Goal: Transaction & Acquisition: Purchase product/service

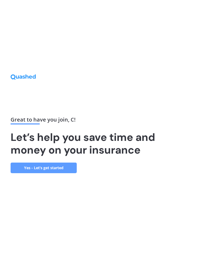
click at [63, 169] on link "Yes - Let’s get started" at bounding box center [44, 168] width 66 height 11
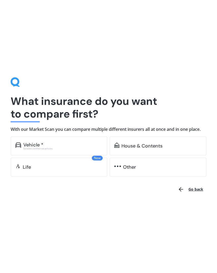
click at [48, 148] on div "Excludes commercial vehicles" at bounding box center [62, 148] width 79 height 2
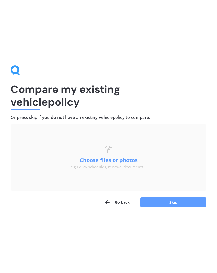
click at [176, 203] on button "Skip" at bounding box center [173, 202] width 66 height 10
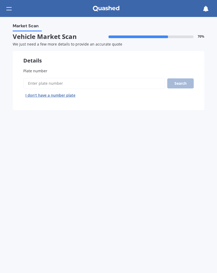
click at [48, 86] on input "Plate number" at bounding box center [94, 83] width 142 height 11
click button "Next" at bounding box center [0, 0] width 0 height 0
type input "Llk100"
click at [187, 83] on button "Search" at bounding box center [180, 83] width 26 height 10
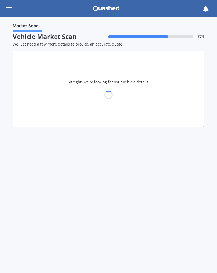
select select "MAZDA"
select select "MPV"
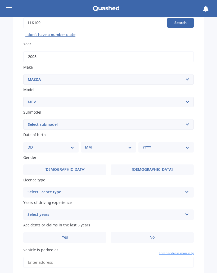
scroll to position [61, 0]
click at [73, 144] on select "DD 01 02 03 04 05 06 07 08 09 10 11 12 13 14 15 16 17 18 19 20 21 22 23 24 25 2…" at bounding box center [51, 147] width 47 height 6
select select "17"
click at [131, 144] on select "MM 01 02 03 04 05 06 07 08 09 10 11 12" at bounding box center [109, 147] width 45 height 6
select select "09"
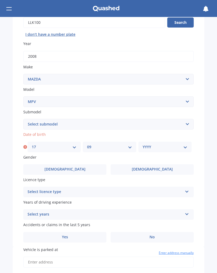
click at [187, 146] on select "YYYY 2025 2024 2023 2022 2021 2020 2019 2018 2017 2016 2015 2014 2013 2012 2011…" at bounding box center [165, 147] width 45 height 6
select select "1980"
click at [160, 170] on label "[DEMOGRAPHIC_DATA]" at bounding box center [152, 169] width 83 height 11
click at [0, 0] on input "[DEMOGRAPHIC_DATA]" at bounding box center [0, 0] width 0 height 0
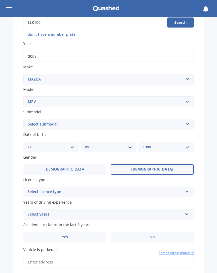
click at [186, 193] on div "Select licence type NZ Full NZ Restricted NZ Learners [GEOGRAPHIC_DATA] [GEOGRA…" at bounding box center [108, 192] width 171 height 11
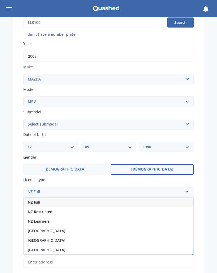
click at [52, 200] on div "NZ Full" at bounding box center [109, 203] width 170 height 10
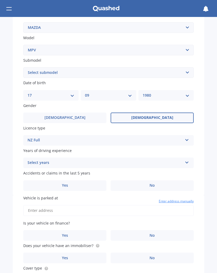
scroll to position [113, 0]
click at [188, 159] on icon at bounding box center [187, 161] width 5 height 4
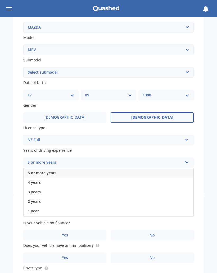
click at [80, 170] on div "5 or more years" at bounding box center [109, 173] width 170 height 10
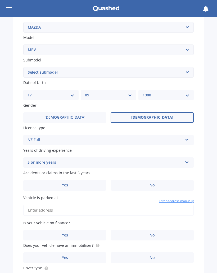
click at [160, 183] on label "No" at bounding box center [152, 185] width 83 height 11
click at [0, 0] on input "No" at bounding box center [0, 0] width 0 height 0
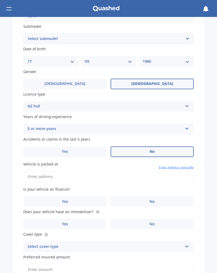
scroll to position [147, 0]
click at [60, 173] on input "Vehicle is parked at" at bounding box center [108, 176] width 171 height 11
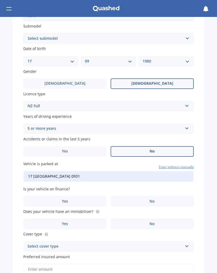
scroll to position [160, 0]
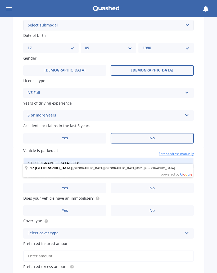
click at [161, 185] on label "No" at bounding box center [152, 188] width 83 height 11
click at [0, 0] on input "No" at bounding box center [0, 0] width 0 height 0
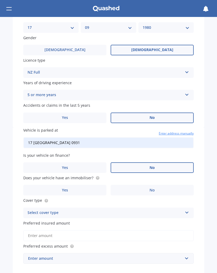
scroll to position [181, 0]
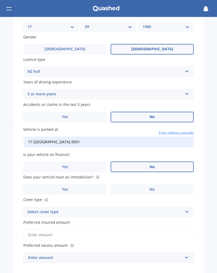
click at [160, 186] on label "No" at bounding box center [152, 189] width 83 height 11
click at [0, 0] on input "No" at bounding box center [0, 0] width 0 height 0
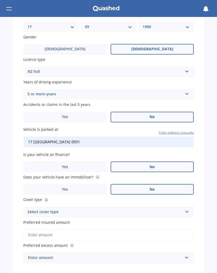
click at [189, 209] on icon at bounding box center [187, 211] width 5 height 4
click at [53, 238] on div "Third Party" at bounding box center [109, 242] width 170 height 10
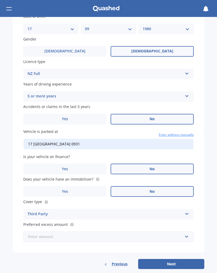
click at [189, 234] on input "text" at bounding box center [107, 237] width 166 height 10
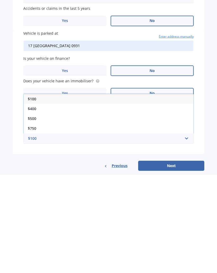
click at [40, 192] on div "$100" at bounding box center [109, 197] width 170 height 10
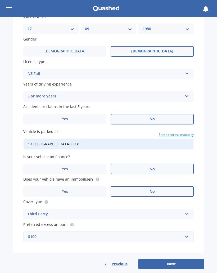
click at [184, 262] on button "Next" at bounding box center [171, 264] width 66 height 10
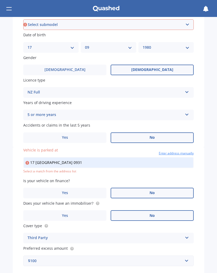
scroll to position [151, 0]
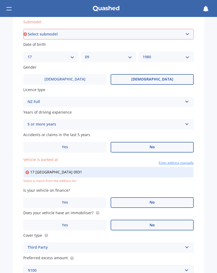
click at [130, 168] on input "17 [GEOGRAPHIC_DATA] 0931" at bounding box center [108, 172] width 171 height 11
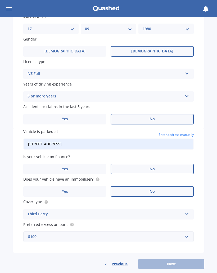
scroll to position [179, 0]
click at [180, 260] on div "Previous Next" at bounding box center [109, 264] width 192 height 10
click at [120, 138] on input "[STREET_ADDRESS]" at bounding box center [108, 143] width 171 height 11
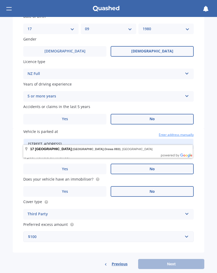
type input "17 [GEOGRAPHIC_DATA] 0931"
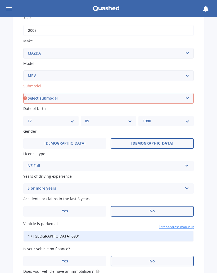
scroll to position [86, 0]
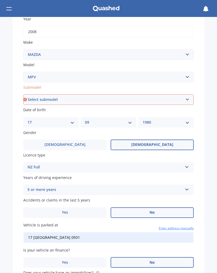
click at [182, 102] on select "Select submodel Petrol Petrol turbo" at bounding box center [108, 99] width 171 height 11
select select "PETROL"
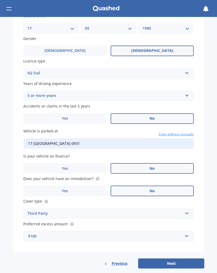
scroll to position [179, 0]
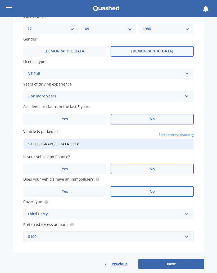
click at [177, 259] on button "Next" at bounding box center [171, 264] width 66 height 10
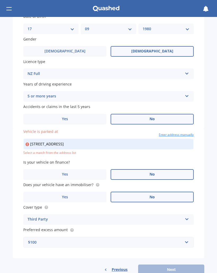
type input "[STREET_ADDRESS]"
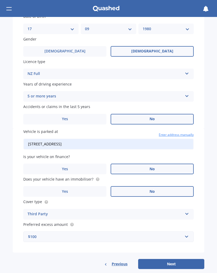
click at [175, 259] on button "Next" at bounding box center [171, 264] width 66 height 10
select select "17"
select select "09"
select select "1980"
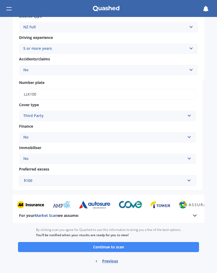
scroll to position [114, 0]
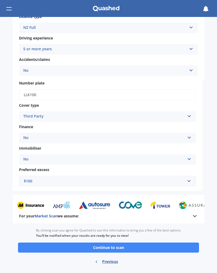
click at [124, 244] on button "Continue to scan" at bounding box center [108, 248] width 181 height 10
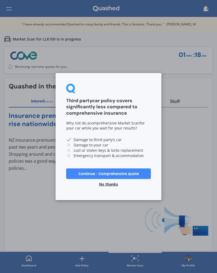
click at [132, 177] on button "Continue - Comprehensive quote" at bounding box center [108, 173] width 85 height 11
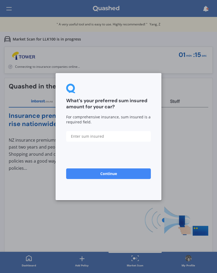
click at [104, 138] on input "text" at bounding box center [108, 136] width 85 height 11
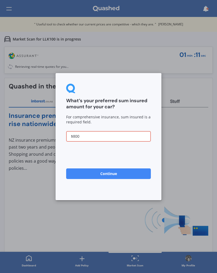
type input "$8,000"
click at [117, 176] on button "Continue" at bounding box center [108, 173] width 85 height 11
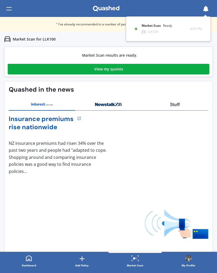
click at [120, 72] on div "View my quotes" at bounding box center [108, 69] width 29 height 11
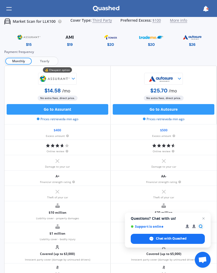
click at [51, 60] on span "Yearly" at bounding box center [44, 61] width 25 height 7
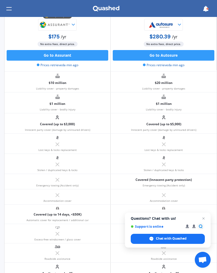
scroll to position [130, 0]
click at [203, 221] on span "Close chat" at bounding box center [203, 218] width 6 height 6
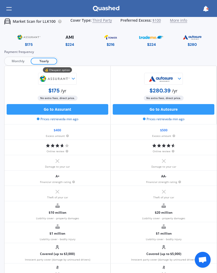
scroll to position [0, 0]
click at [181, 24] on span "More info" at bounding box center [178, 21] width 17 height 7
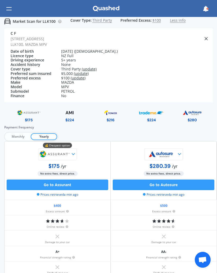
click at [207, 11] on icon at bounding box center [206, 9] width 6 height 6
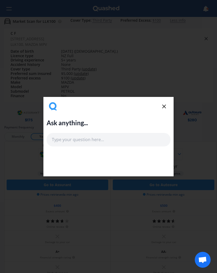
click at [167, 106] on icon at bounding box center [164, 106] width 6 height 6
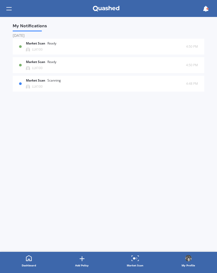
click at [55, 64] on div "Market Scan Ready" at bounding box center [44, 63] width 37 height 6
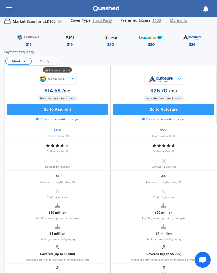
click at [56, 63] on span "Yearly" at bounding box center [44, 61] width 25 height 7
click at [178, 24] on span "More info" at bounding box center [178, 21] width 17 height 7
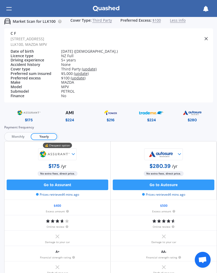
click at [109, 24] on span "Third Party" at bounding box center [102, 21] width 20 height 7
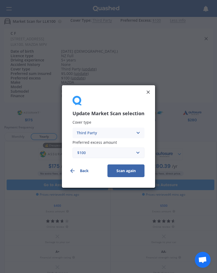
click at [150, 93] on icon at bounding box center [148, 91] width 5 height 5
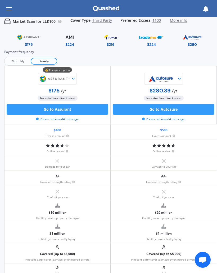
click at [17, 15] on div "Market Scan for LLK100 Cover Type: Third Party Preferred Excess: $100 More info…" at bounding box center [108, 8] width 217 height 17
click at [11, 9] on div at bounding box center [8, 9] width 5 height 10
click at [207, 11] on icon at bounding box center [206, 9] width 6 height 6
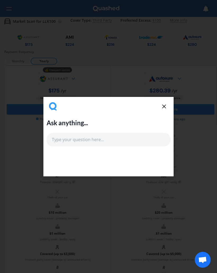
click at [167, 107] on icon at bounding box center [164, 106] width 6 height 6
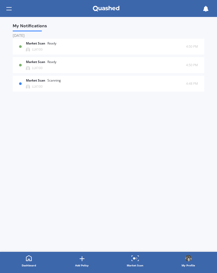
click at [51, 46] on div "Market Scan Ready" at bounding box center [44, 45] width 37 height 6
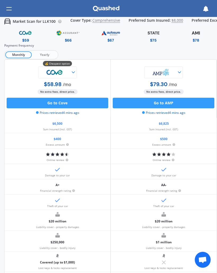
click at [52, 55] on span "Yearly" at bounding box center [44, 54] width 25 height 7
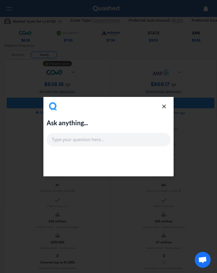
click at [165, 106] on icon at bounding box center [164, 106] width 6 height 6
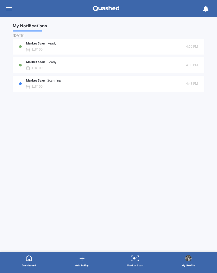
click at [47, 81] on b "Market Scan" at bounding box center [36, 81] width 21 height 4
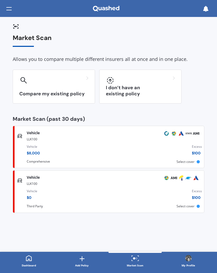
click at [117, 83] on div at bounding box center [140, 80] width 69 height 8
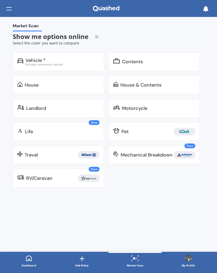
click at [155, 88] on div "House & Contents" at bounding box center [155, 84] width 92 height 19
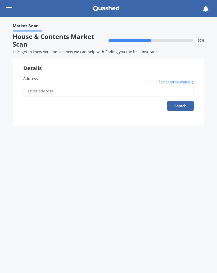
click at [62, 89] on input "Address" at bounding box center [108, 91] width 171 height 11
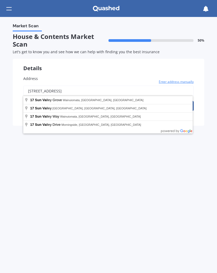
type input "[STREET_ADDRESS]"
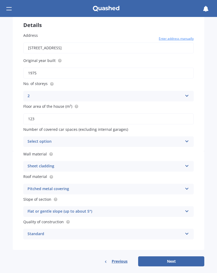
scroll to position [43, 0]
click at [188, 140] on icon at bounding box center [187, 141] width 5 height 4
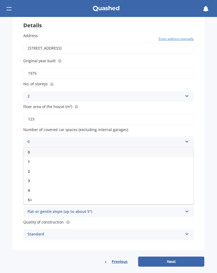
click at [87, 150] on div "0" at bounding box center [109, 152] width 170 height 10
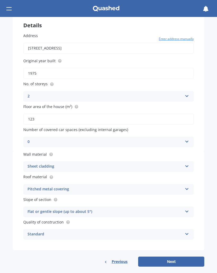
click at [186, 164] on icon at bounding box center [187, 165] width 5 height 4
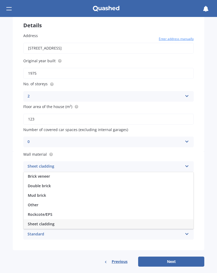
click at [127, 231] on div "Standard" at bounding box center [105, 234] width 155 height 6
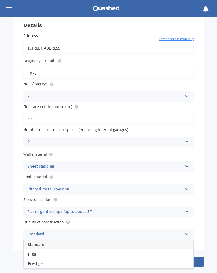
click at [186, 209] on icon at bounding box center [187, 211] width 5 height 4
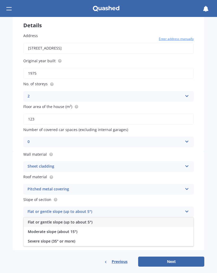
click at [100, 218] on div "Flat or gentle slope (up to about 5°)" at bounding box center [109, 222] width 170 height 10
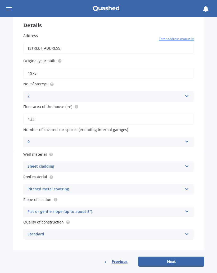
click at [189, 231] on icon at bounding box center [187, 233] width 5 height 4
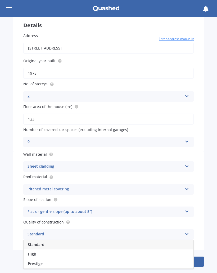
click at [103, 241] on div "Standard" at bounding box center [109, 245] width 170 height 10
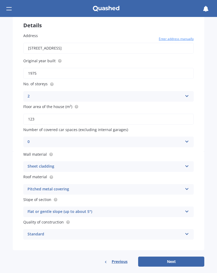
click at [173, 257] on button "Next" at bounding box center [171, 262] width 66 height 10
select select "17"
select select "09"
select select "1980"
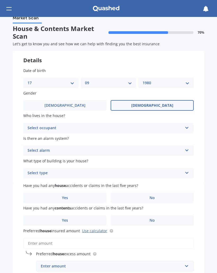
scroll to position [0, 0]
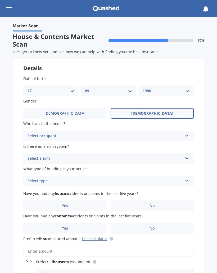
click at [186, 138] on div "Select occupant Owner Owner + Boarder" at bounding box center [108, 136] width 171 height 11
click at [71, 145] on div "Owner" at bounding box center [109, 147] width 170 height 10
click at [188, 160] on div "Select alarm Yes, monitored Yes, not monitored No" at bounding box center [108, 158] width 171 height 11
click at [47, 185] on div "No" at bounding box center [109, 188] width 170 height 10
click at [186, 180] on icon at bounding box center [187, 180] width 5 height 4
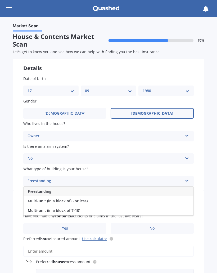
click at [55, 190] on div "Freestanding" at bounding box center [109, 192] width 170 height 10
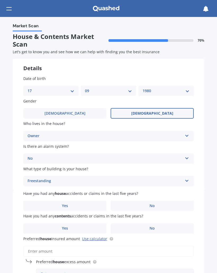
click at [71, 204] on label "Yes" at bounding box center [64, 205] width 83 height 11
click at [0, 0] on input "Yes" at bounding box center [0, 0] width 0 height 0
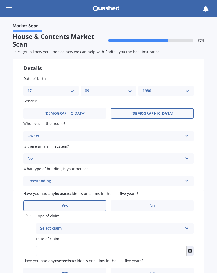
click at [186, 227] on div "Select claim Accidental damage Broken glass Burglary or theft Earthquake Fire F…" at bounding box center [115, 228] width 158 height 11
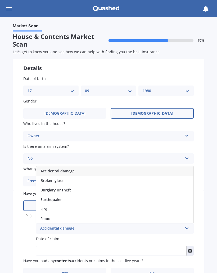
click at [52, 215] on div "Flood" at bounding box center [114, 219] width 157 height 10
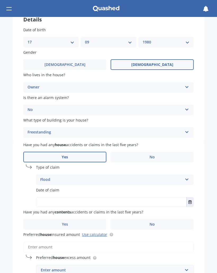
scroll to position [49, 0]
click at [75, 199] on input "text" at bounding box center [111, 202] width 150 height 10
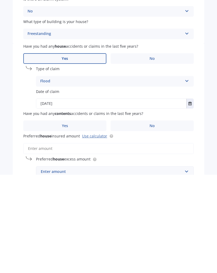
type input "[DATE]"
click at [193, 197] on button "Select date" at bounding box center [189, 202] width 7 height 10
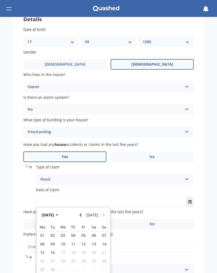
click at [62, 212] on button "[DATE]" at bounding box center [50, 215] width 23 height 10
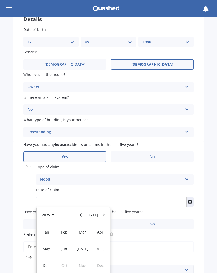
click at [47, 230] on span "Jan" at bounding box center [47, 232] width 6 height 5
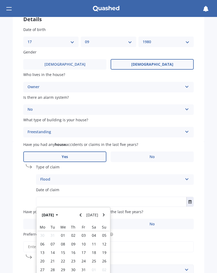
click at [62, 213] on button "[DATE]" at bounding box center [50, 215] width 23 height 10
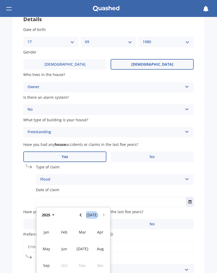
click at [86, 213] on button "[DATE]" at bounding box center [92, 215] width 16 height 10
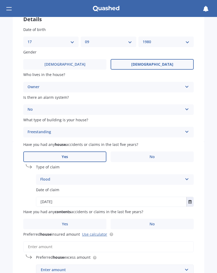
click at [192, 200] on button "Select date" at bounding box center [189, 202] width 7 height 10
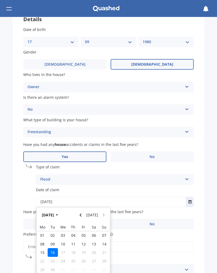
click at [118, 198] on input "[DATE]" at bounding box center [111, 202] width 150 height 10
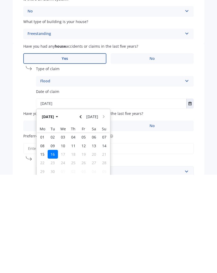
click at [135, 197] on input "[DATE]" at bounding box center [111, 202] width 150 height 10
click at [136, 197] on input "[DATE]" at bounding box center [111, 202] width 150 height 10
type input "[DATE]"
click at [28, 187] on div "Date of claim [DATE] [DATE] [DATE] Mo Tu We Th Fr Sa Su 28 29 30 31 01 02 03 04…" at bounding box center [108, 197] width 171 height 20
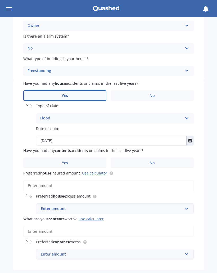
scroll to position [110, 0]
click at [159, 161] on label "No" at bounding box center [152, 163] width 83 height 11
click at [0, 0] on input "No" at bounding box center [0, 0] width 0 height 0
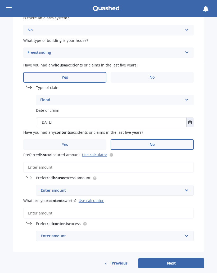
scroll to position [128, 0]
click at [189, 189] on input "text" at bounding box center [113, 190] width 153 height 10
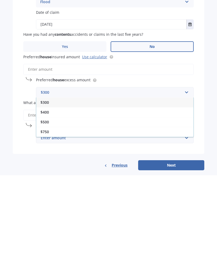
click at [49, 208] on span "$400" at bounding box center [45, 210] width 8 height 5
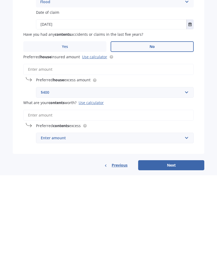
click at [99, 198] on div "Use calculator" at bounding box center [91, 200] width 25 height 5
click at [99, 208] on input "What are your contents worth? Use calculator" at bounding box center [108, 213] width 171 height 11
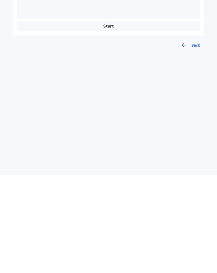
scroll to position [0, 0]
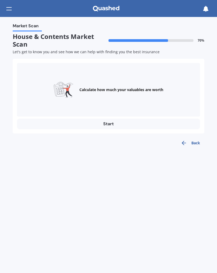
click at [114, 91] on div "Calculate how much your valuables are worth" at bounding box center [121, 89] width 84 height 5
click at [118, 127] on button "Start" at bounding box center [108, 124] width 183 height 11
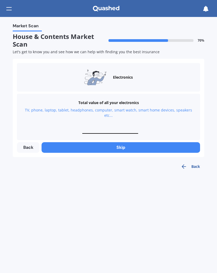
click at [106, 132] on input "text" at bounding box center [110, 131] width 56 height 5
type input "$9,000"
click at [121, 147] on button "Next" at bounding box center [121, 147] width 159 height 11
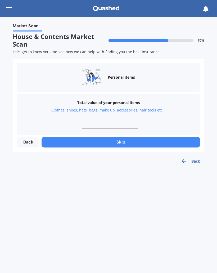
click at [111, 125] on input "text" at bounding box center [110, 125] width 56 height 5
type input "$4,000"
click at [124, 142] on button "Next" at bounding box center [121, 142] width 159 height 11
click at [109, 123] on input "text" at bounding box center [110, 125] width 56 height 5
type input "$8,000"
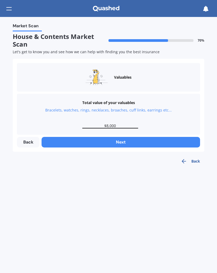
click at [127, 142] on button "Next" at bounding box center [121, 142] width 159 height 11
click at [114, 125] on input "text" at bounding box center [110, 125] width 56 height 5
type input "$2,500"
click at [128, 144] on button "Next" at bounding box center [121, 142] width 159 height 11
click at [110, 123] on input "text" at bounding box center [110, 125] width 56 height 5
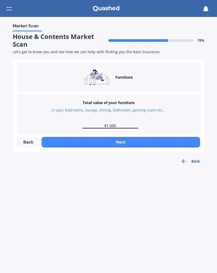
type input "$15,000"
click at [123, 141] on button "Next" at bounding box center [121, 142] width 159 height 11
click at [116, 124] on input "text" at bounding box center [110, 125] width 56 height 5
type input "$10,000"
click at [123, 141] on button "Next" at bounding box center [121, 142] width 159 height 11
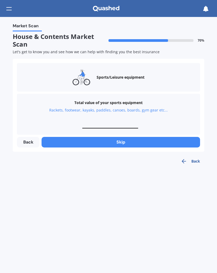
click at [111, 123] on input "text" at bounding box center [110, 125] width 56 height 5
type input "$2,500"
click at [125, 141] on button "Next" at bounding box center [121, 142] width 159 height 11
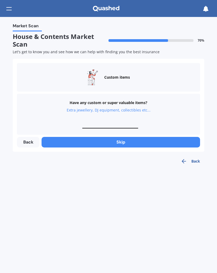
click at [114, 123] on input "text" at bounding box center [110, 125] width 56 height 5
type input "$6,000"
click at [126, 144] on button "Finish" at bounding box center [121, 142] width 159 height 11
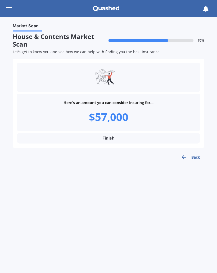
click at [119, 138] on button "Finish" at bounding box center [108, 138] width 183 height 11
type input "$57,000"
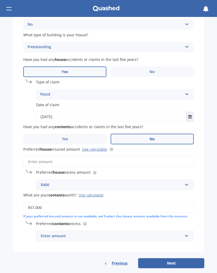
scroll to position [134, 0]
click at [187, 232] on input "text" at bounding box center [113, 236] width 153 height 10
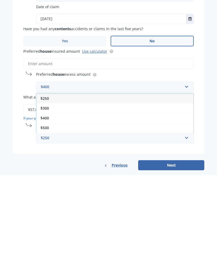
click at [212, 104] on div "Market Scan House & Contents Market Scan 70 % Let's get to know you and see how…" at bounding box center [108, 145] width 217 height 256
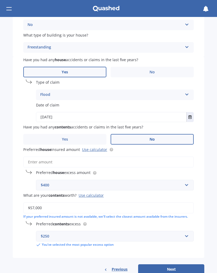
click at [174, 264] on button "Next" at bounding box center [171, 269] width 66 height 10
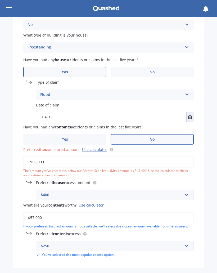
type input "$500,000"
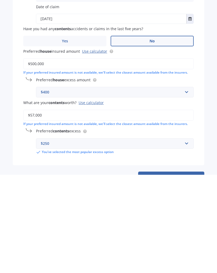
click at [174, 270] on button "Next" at bounding box center [171, 275] width 66 height 10
select select "17"
select select "09"
select select "1980"
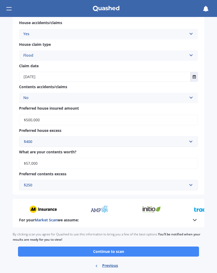
scroll to position [348, 0]
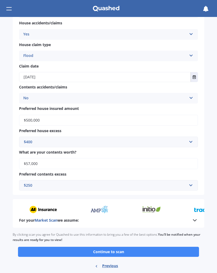
click at [125, 247] on button "Continue to scan" at bounding box center [108, 252] width 181 height 10
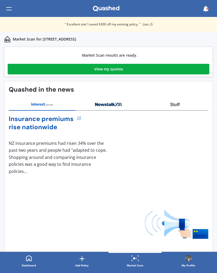
click at [123, 69] on link "View my quotes" at bounding box center [109, 69] width 202 height 11
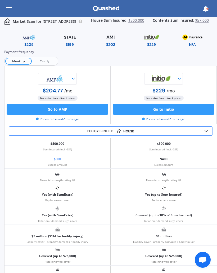
click at [49, 63] on span "Yearly" at bounding box center [44, 61] width 25 height 7
